Goal: Task Accomplishment & Management: Complete application form

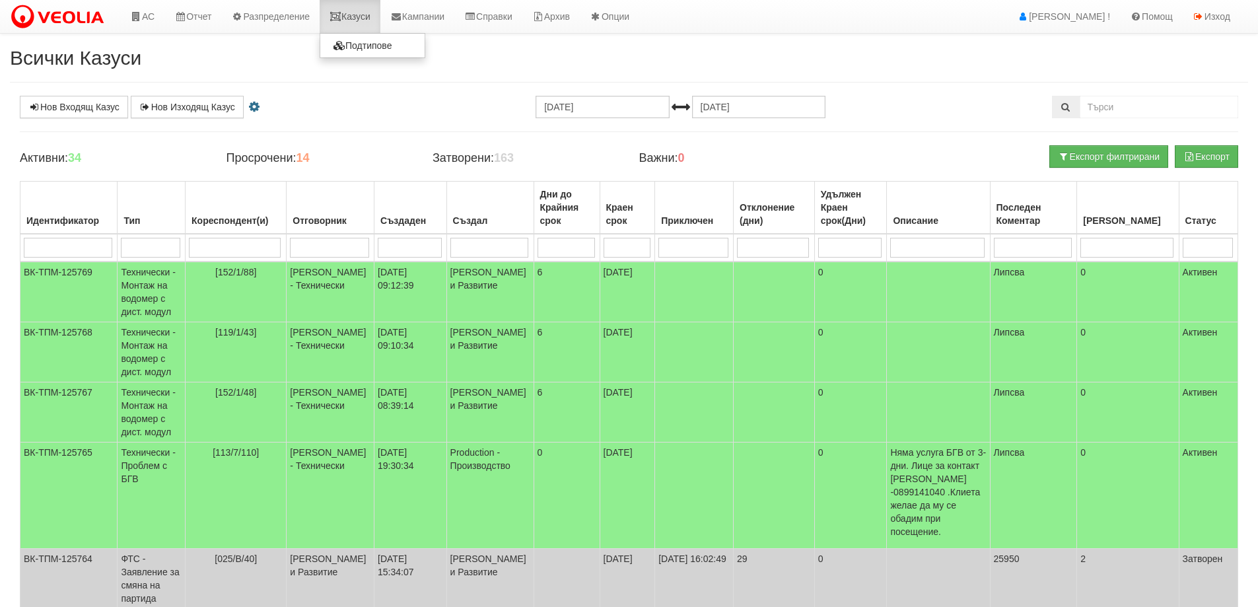
click at [361, 15] on link "Казуси" at bounding box center [350, 16] width 61 height 33
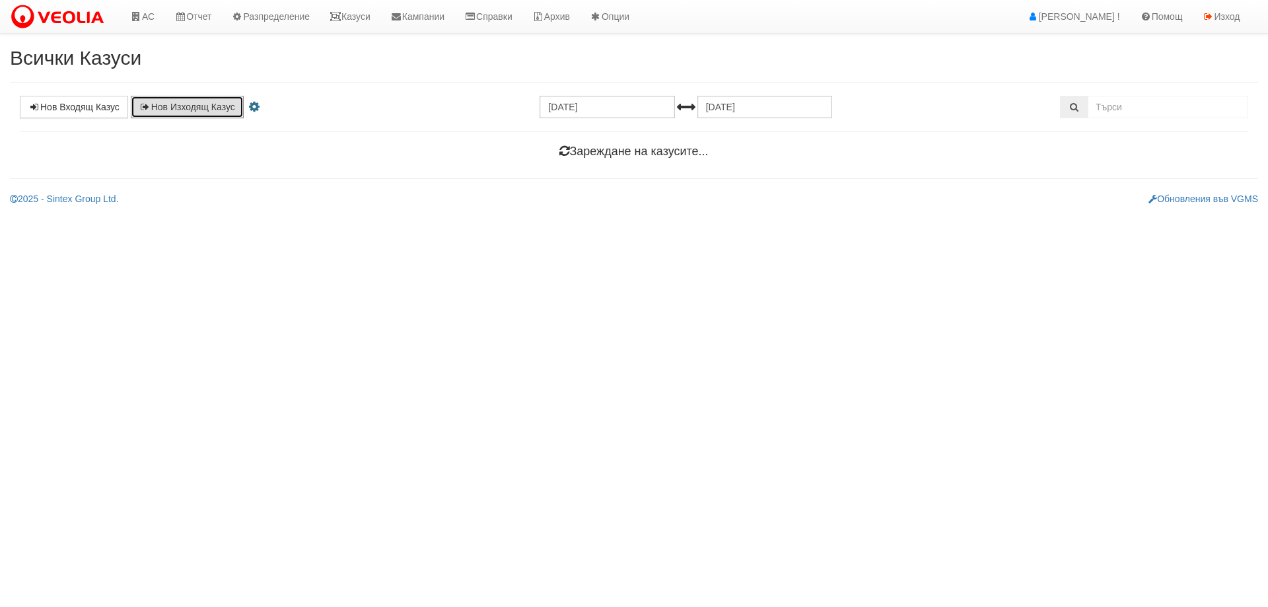
click at [159, 108] on link "Нов Изходящ Казус" at bounding box center [187, 107] width 113 height 22
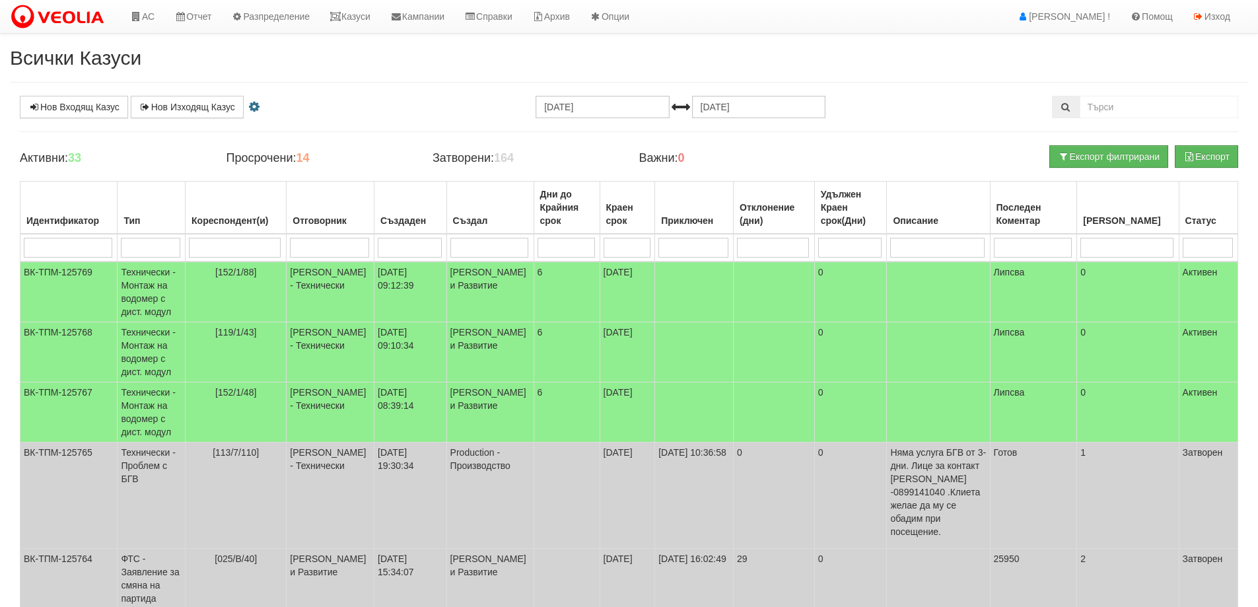
click at [233, 256] on input "search" at bounding box center [235, 248] width 92 height 20
type input "3"
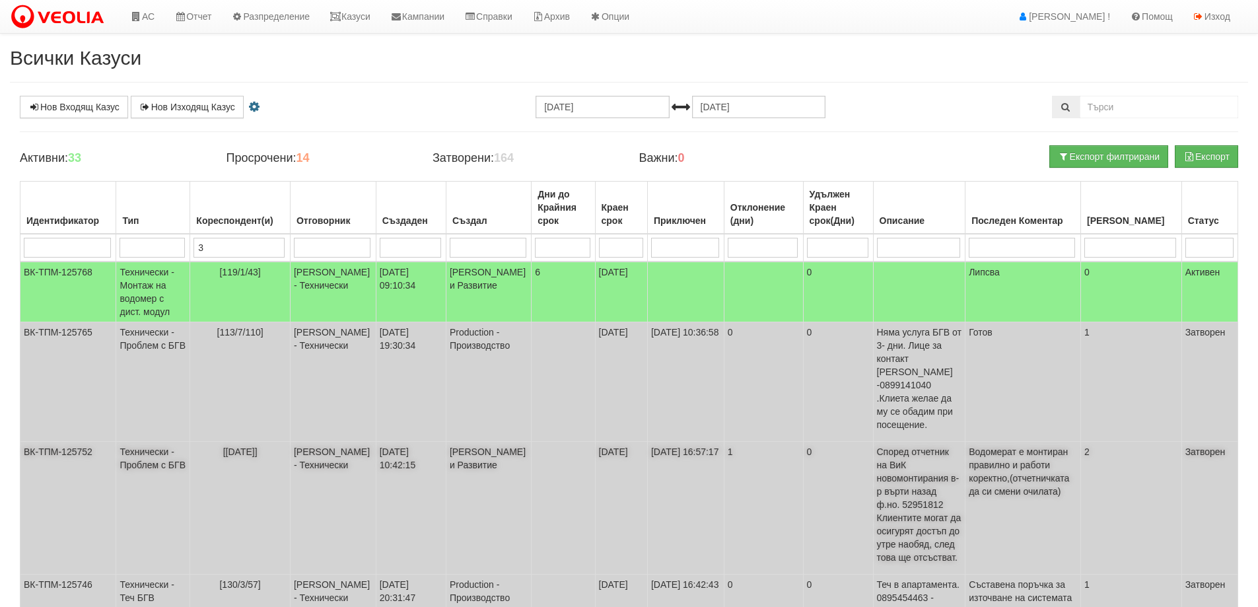
type input "3"
click at [241, 447] on span "[3/1/26]" at bounding box center [240, 452] width 34 height 11
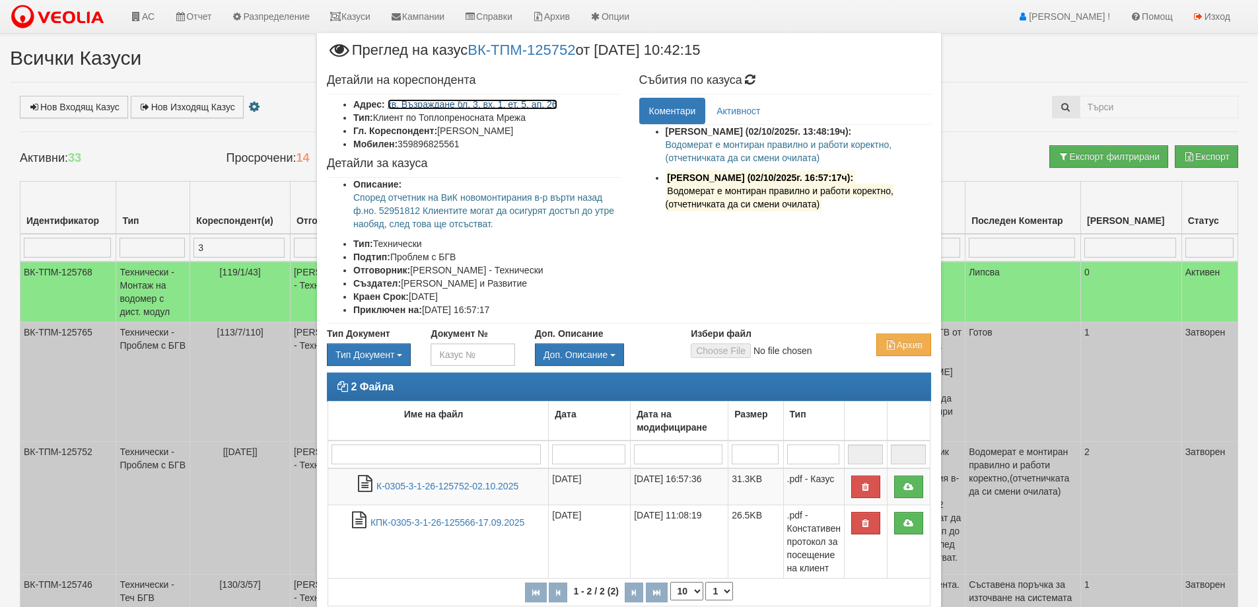
click at [483, 103] on link "кв. Възраждане бл. 3, вх. 1, ет. 5, ап. 26" at bounding box center [473, 104] width 170 height 11
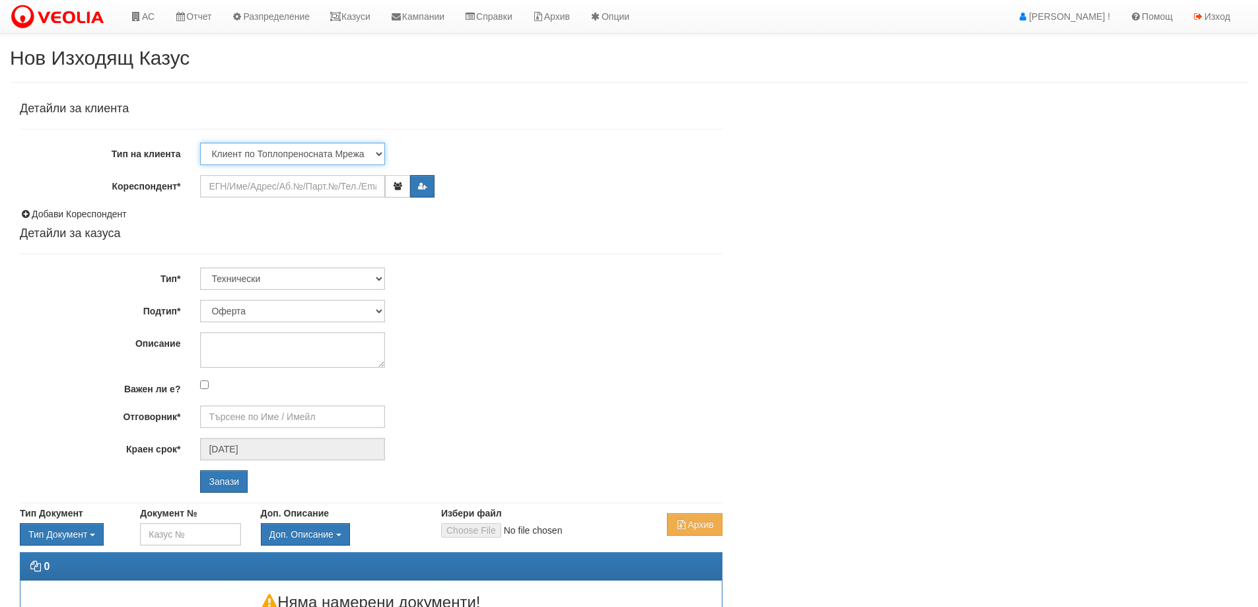
click at [304, 157] on select "Клиент по Топлопреносната Мрежа Институция Партньори Други" at bounding box center [292, 154] width 185 height 22
select select "Other"
click at [200, 143] on select "Клиент по Топлопреносната Мрежа Институция Партньори Други" at bounding box center [292, 154] width 185 height 22
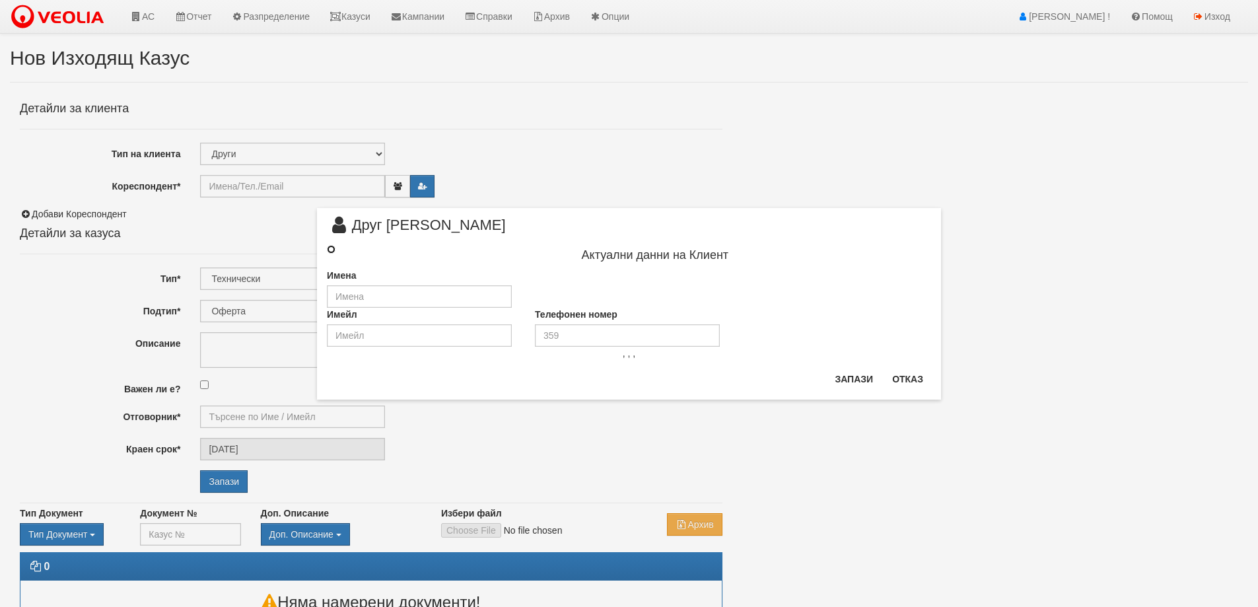
click at [330, 246] on input "radio" at bounding box center [331, 249] width 9 height 9
radio input "true"
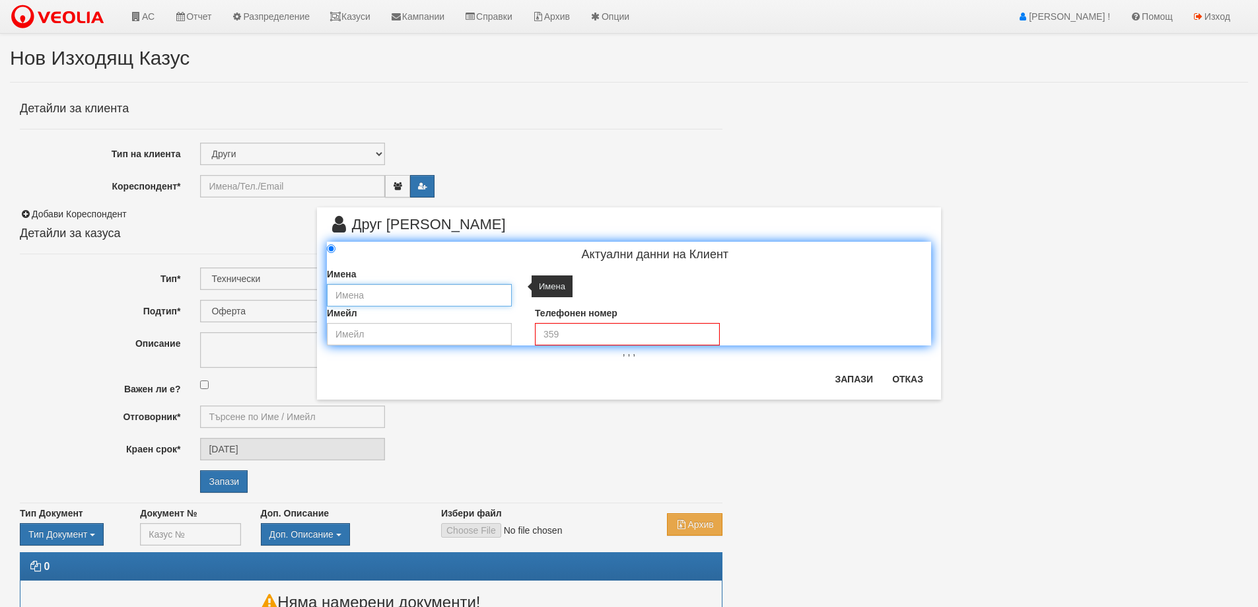
click at [369, 300] on input "text" at bounding box center [419, 295] width 185 height 22
type input "„ЕТ Станка Василева“"
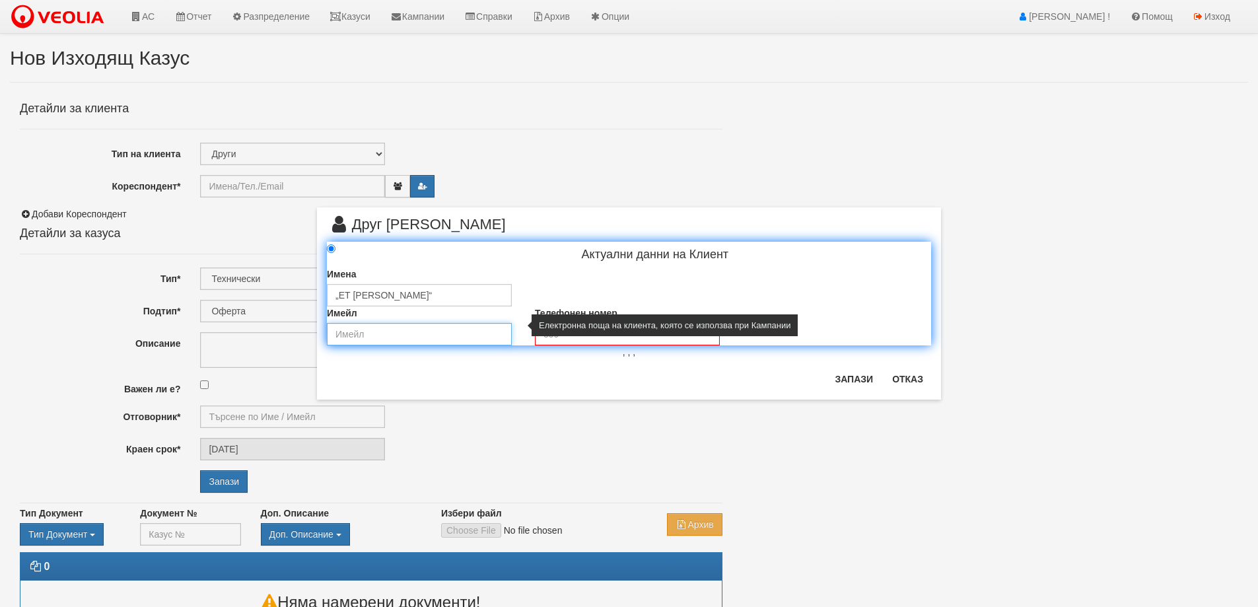
click at [407, 338] on input "email" at bounding box center [419, 334] width 185 height 22
type input "stanka_vasileva_varna@abv.bg"
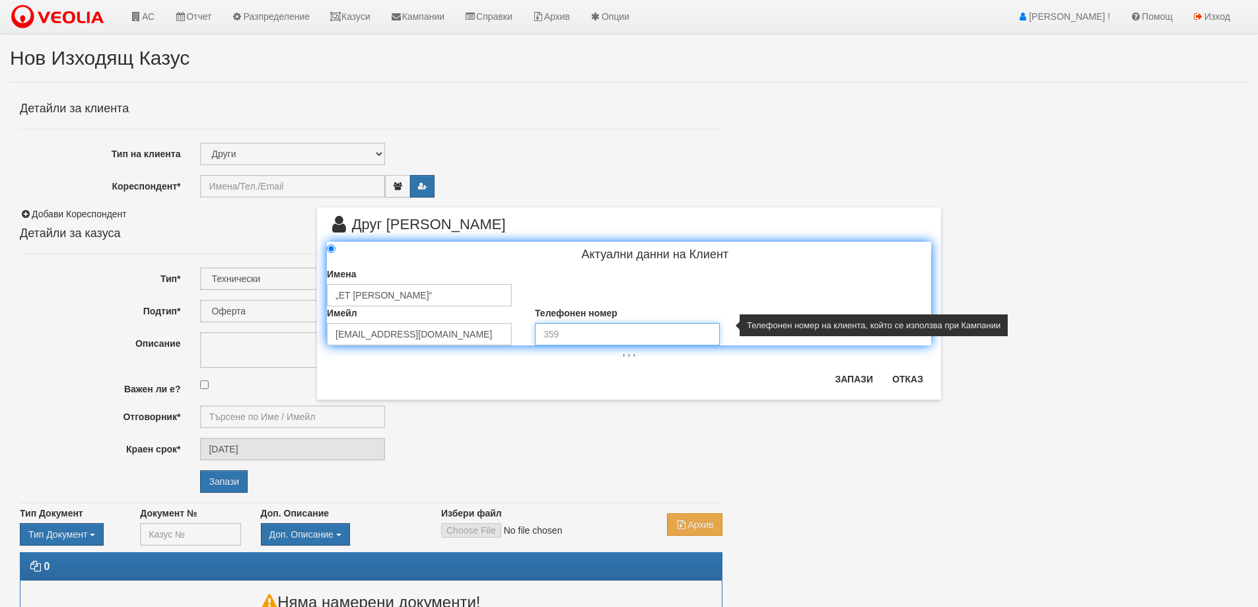
click at [608, 336] on input "tel" at bounding box center [627, 334] width 185 height 22
type input "0888 247 073"
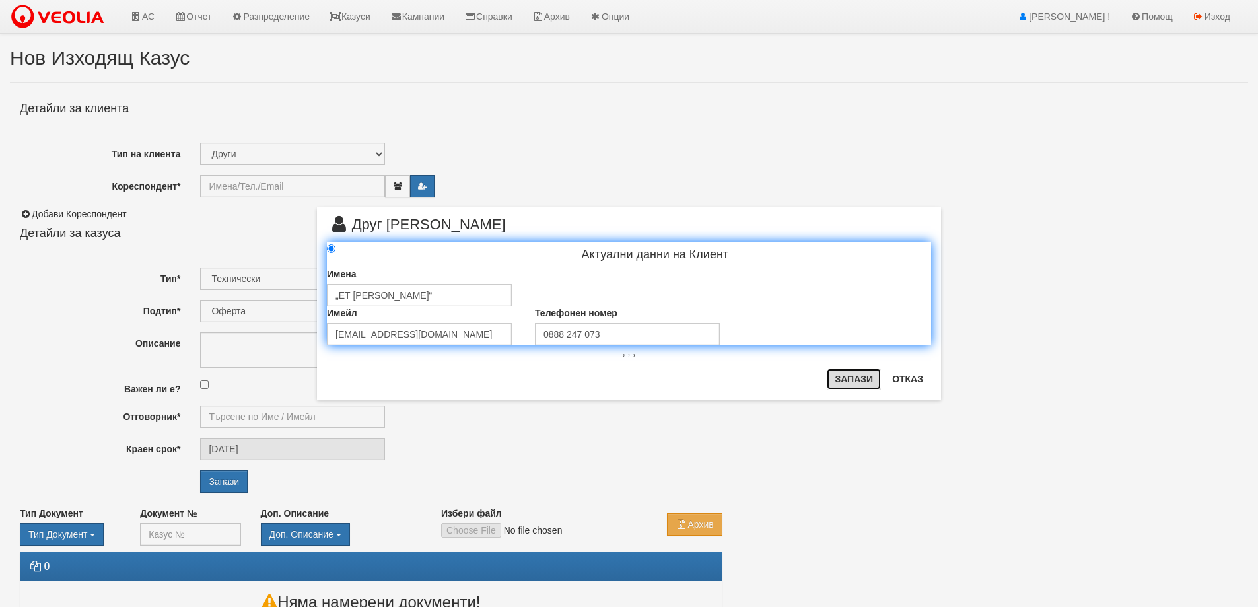
click at [843, 373] on button "Запази" at bounding box center [854, 379] width 54 height 21
type input "„ЕТ Станка Василева“"
radio input "true"
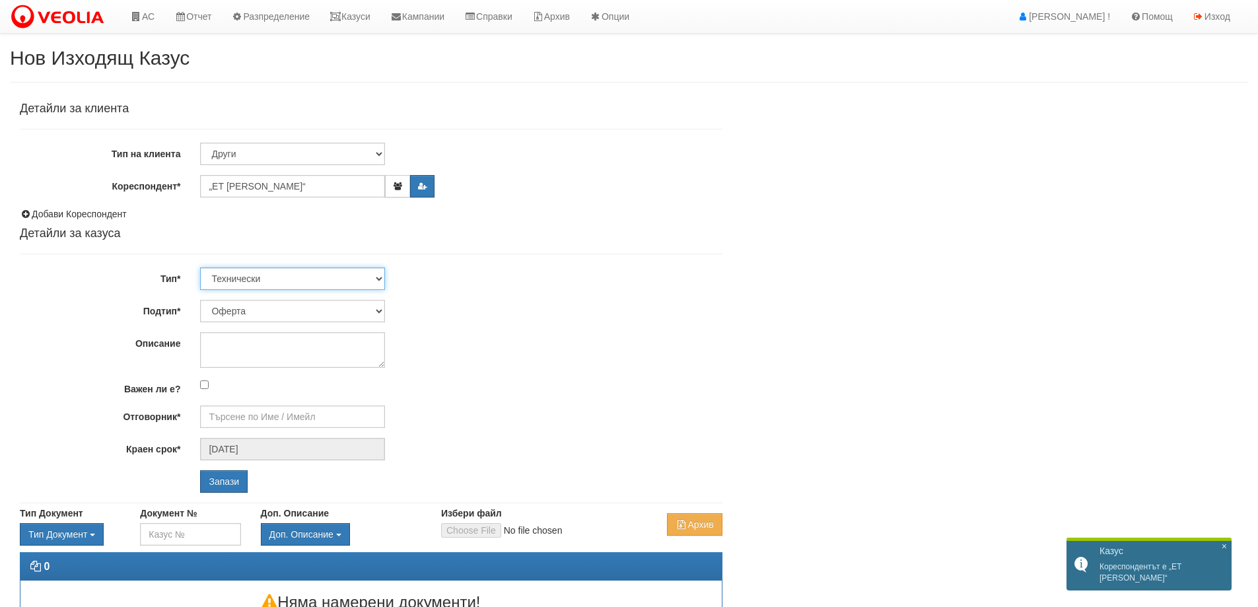
click at [270, 279] on select "Технически ФТС Търговски Административен Производствен Експлоатационен Финансов…" at bounding box center [292, 279] width 185 height 22
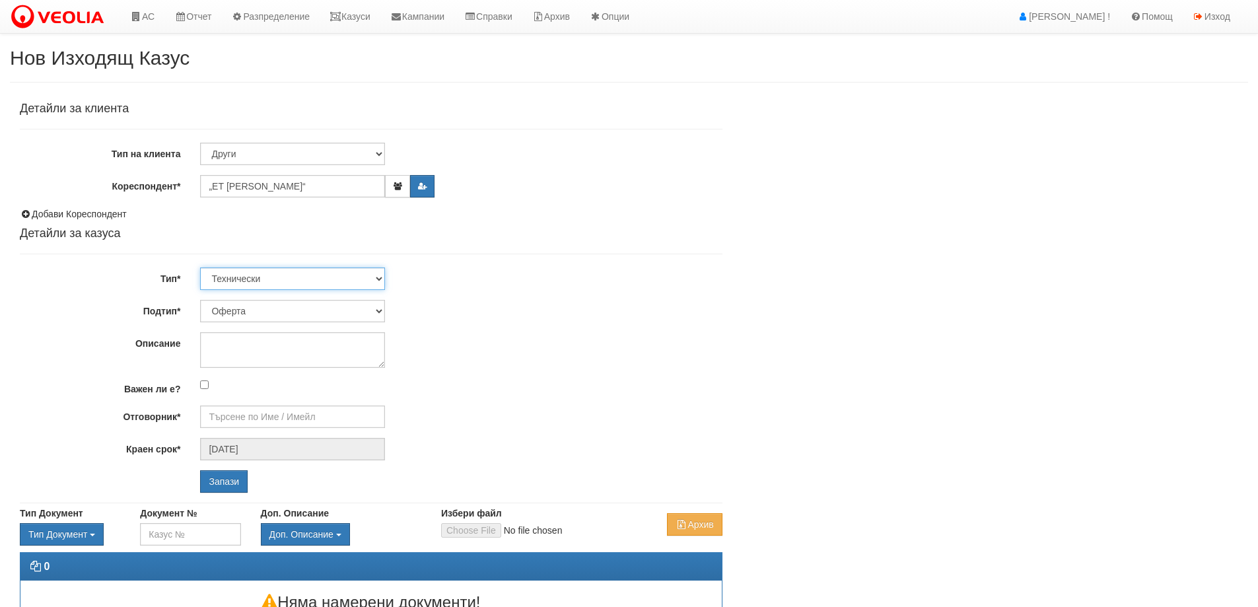
select select "3"
click at [200, 268] on select "Технически ФТС Търговски Административен Производствен Експлоатационен Финансов…" at bounding box center [292, 279] width 185 height 22
click at [268, 313] on select "Писмо Възлагателно писмо Придружително писмо Доклад Уведомление Декларация Заяв…" at bounding box center [292, 311] width 185 height 22
select select "Възлагателно писмо"
click at [200, 300] on select "Писмо Възлагателно писмо Придружително писмо Доклад Уведомление Декларация Заяв…" at bounding box center [292, 311] width 185 height 22
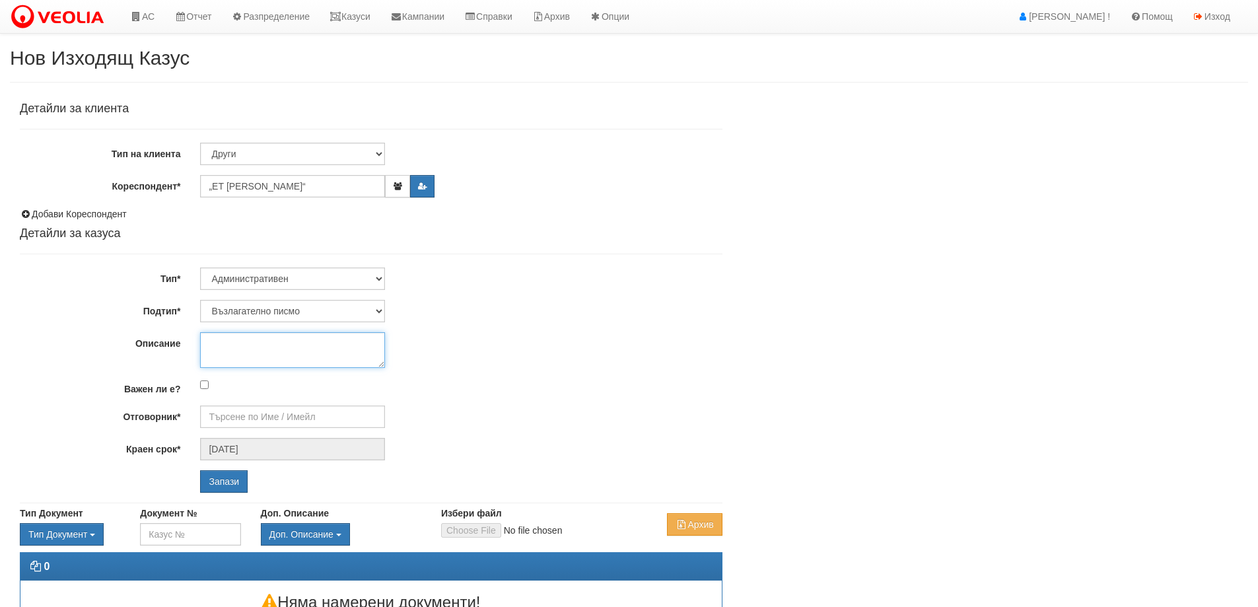
click at [261, 350] on textarea "Описание" at bounding box center [292, 350] width 185 height 36
paste textarea "Авариен ремонт до блок на ул.В.Чекаларов №8"
type textarea "Авариен ремонт до блок на ул.В.Чекаларов №8"
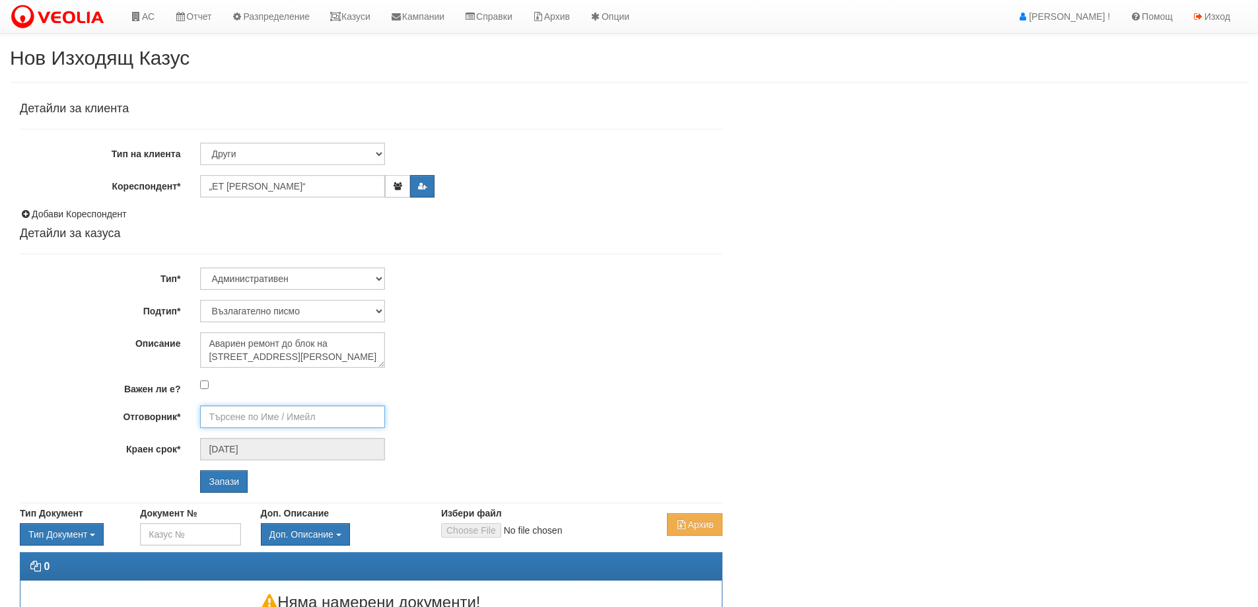
click at [231, 413] on input "Отговорник*" at bounding box center [292, 417] width 185 height 22
click at [238, 437] on div "Дончо Дончев - Технически" at bounding box center [577, 437] width 752 height 17
type input "Дончо Дончев - Технически"
click at [228, 489] on input "Запази" at bounding box center [224, 481] width 48 height 22
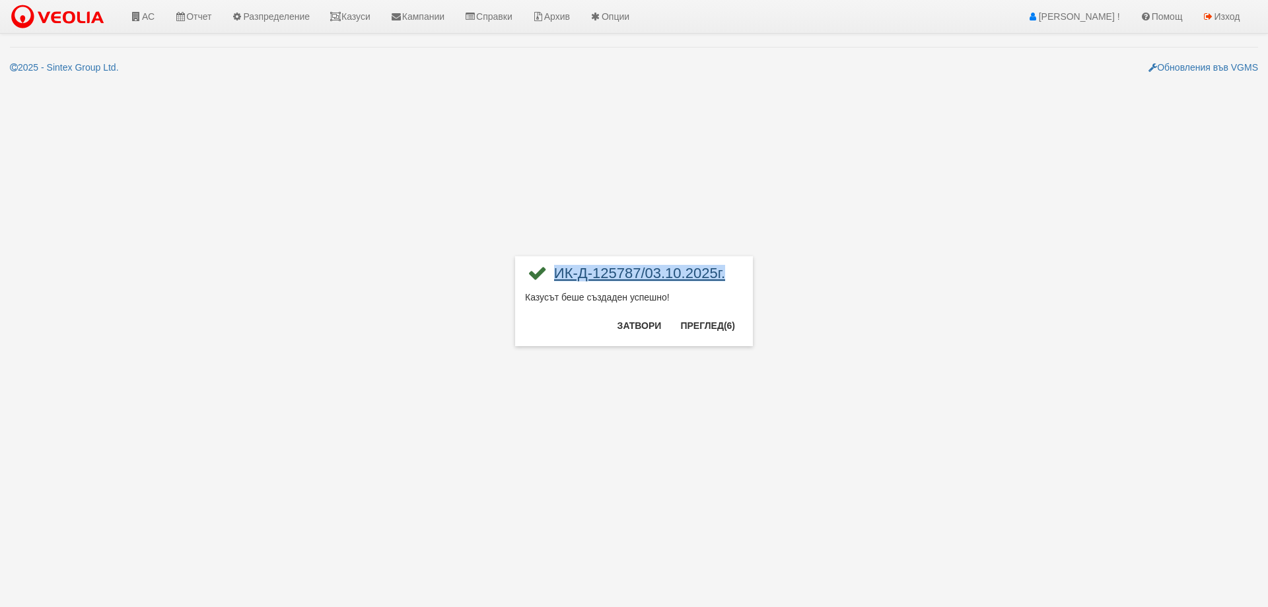
drag, startPoint x: 735, startPoint y: 273, endPoint x: 557, endPoint y: 277, distance: 177.7
click at [557, 277] on div "ИК-Д-125787/03.10.2025г." at bounding box center [634, 278] width 218 height 24
copy link "ИК-Д-125787/03.10.2025г."
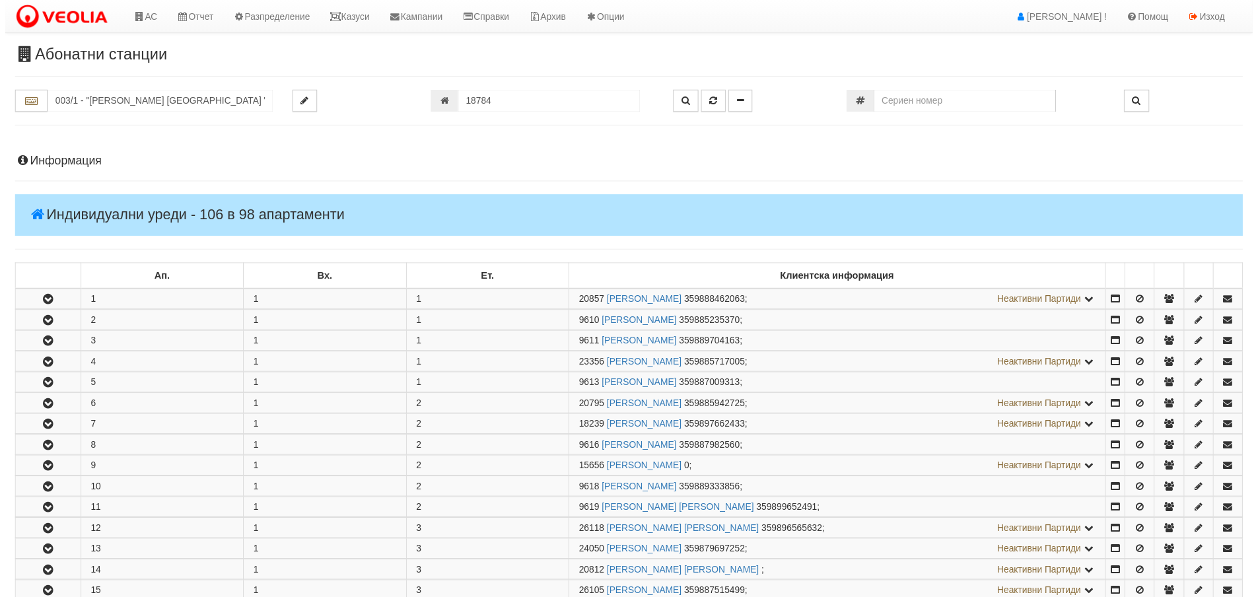
scroll to position [789, 0]
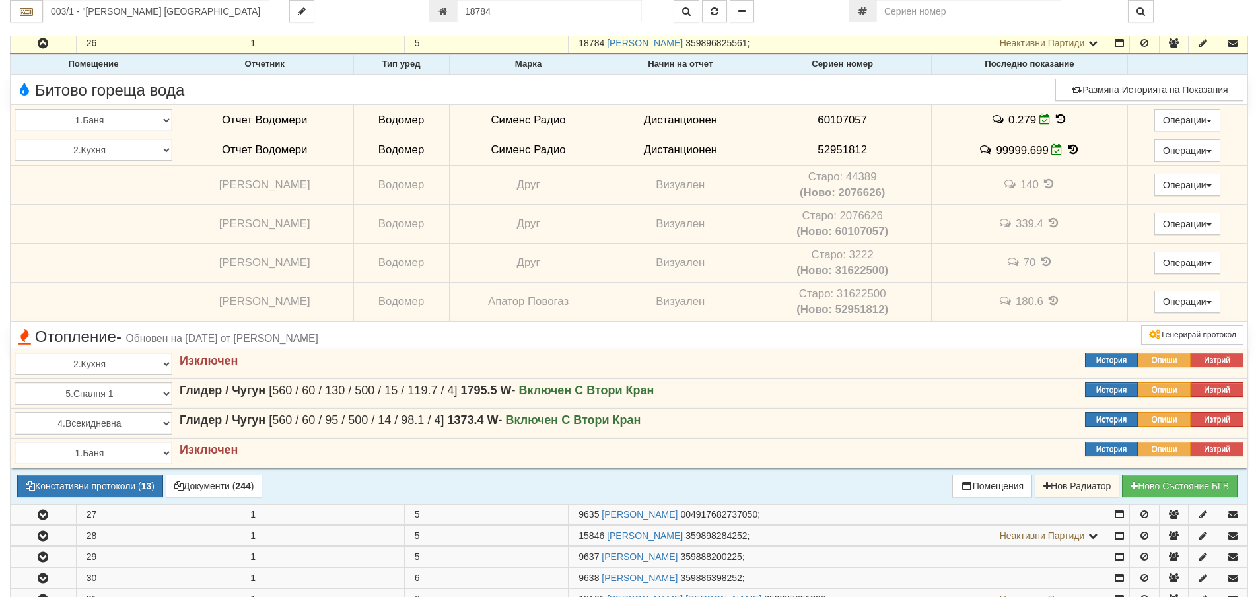
click at [1066, 147] on icon at bounding box center [1073, 149] width 15 height 11
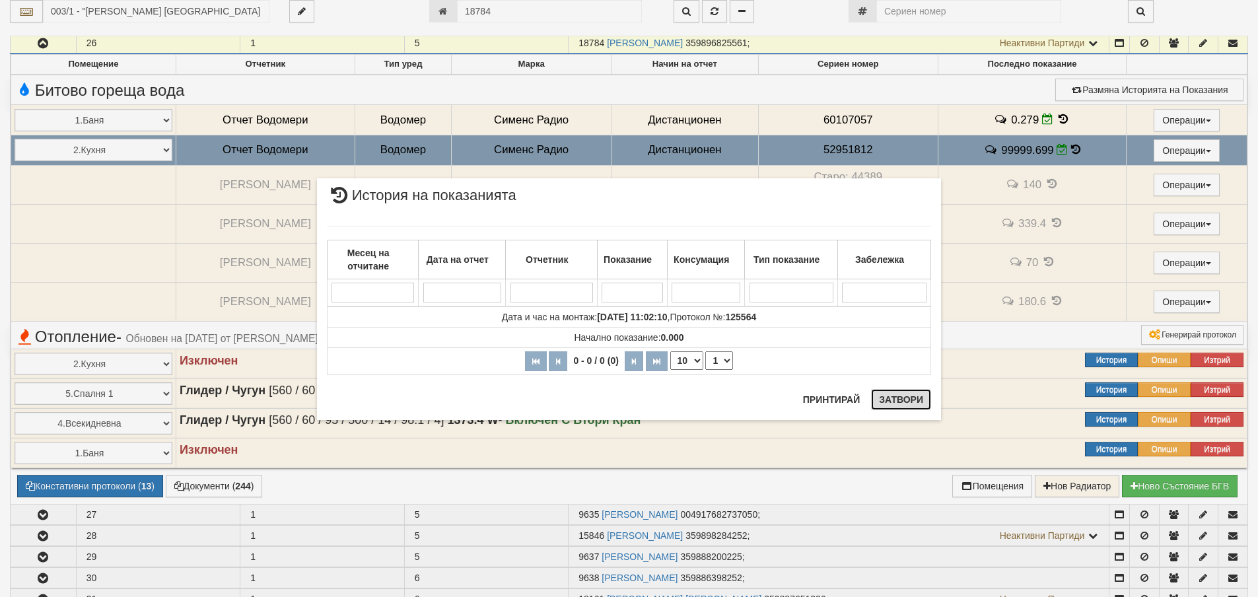
click at [899, 403] on button "Затвори" at bounding box center [901, 399] width 60 height 21
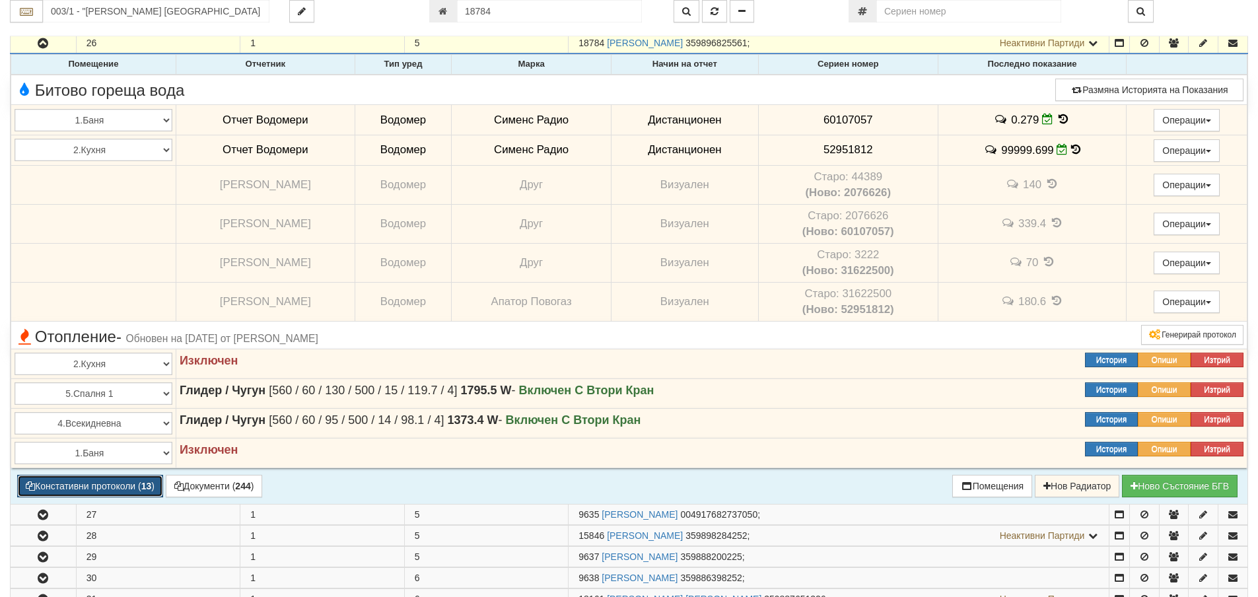
click at [75, 488] on button "Констативни протоколи ( 13 )" at bounding box center [90, 486] width 146 height 22
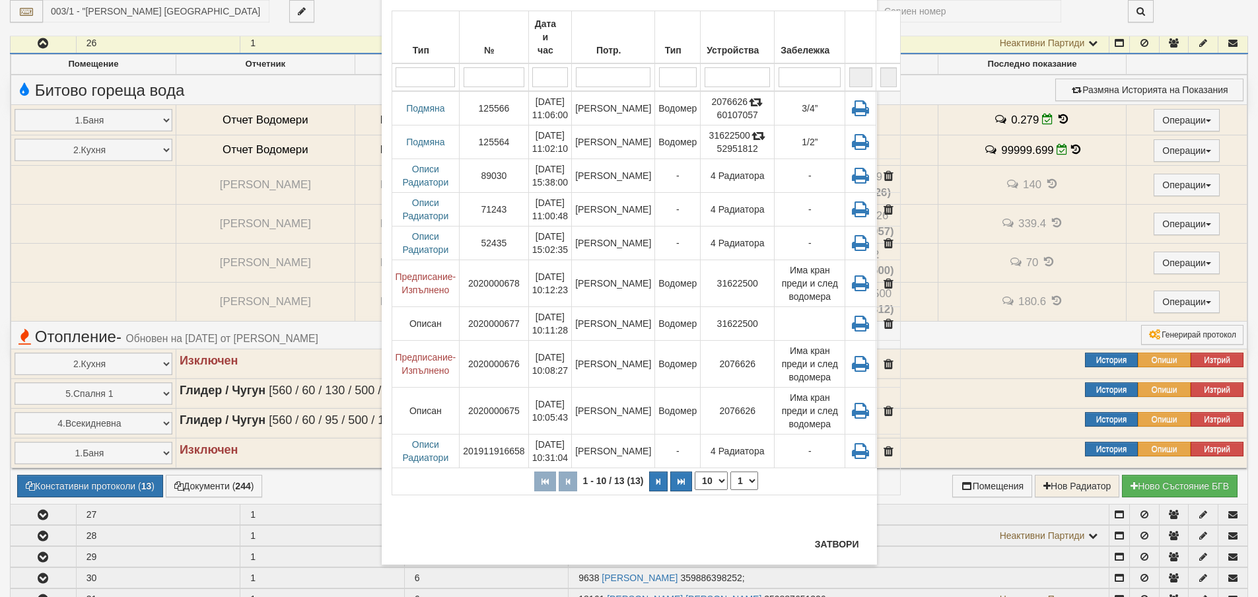
scroll to position [83, 0]
click at [835, 538] on button "Затвори" at bounding box center [837, 543] width 60 height 21
